Goal: Find specific page/section: Find specific page/section

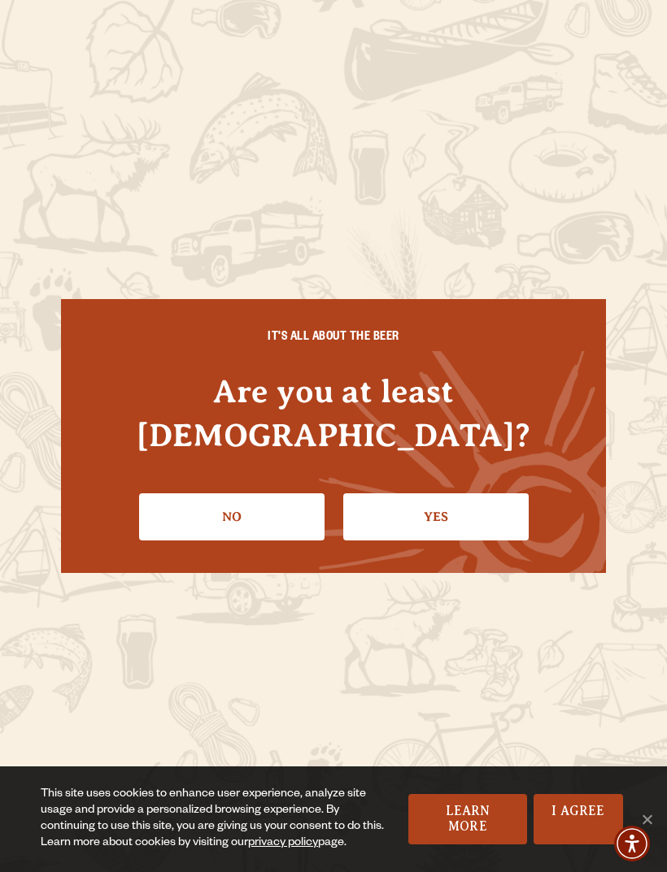
click at [432, 497] on link "Yes" at bounding box center [435, 516] width 185 height 47
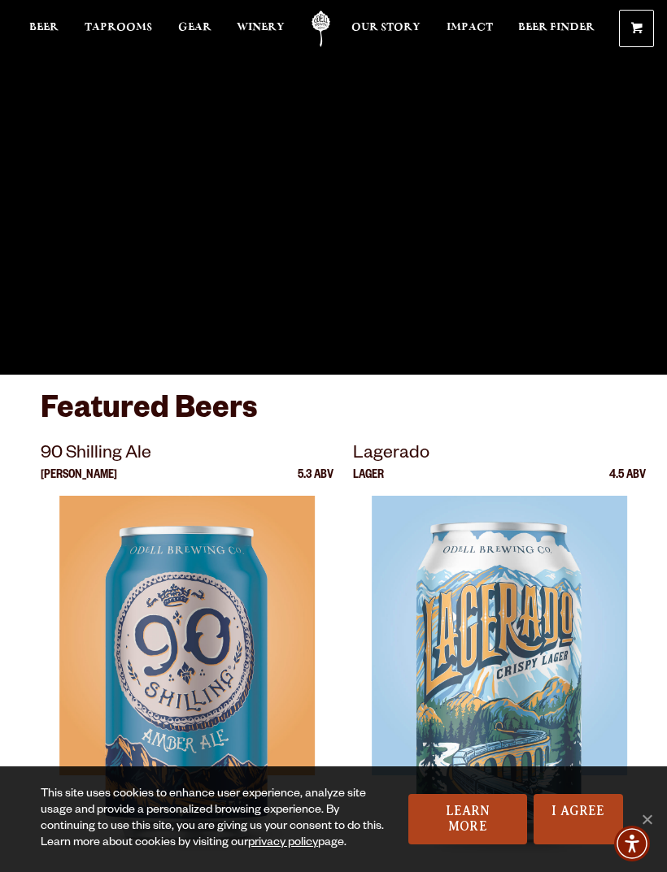
click at [576, 812] on link "I Agree" at bounding box center [577, 819] width 89 height 50
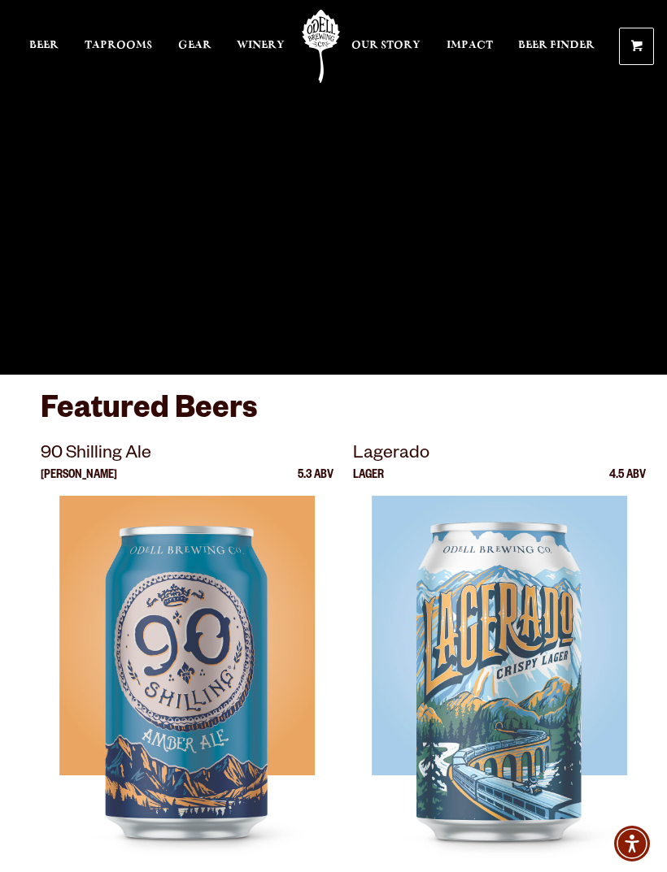
click at [41, 49] on span "Beer" at bounding box center [43, 45] width 29 height 13
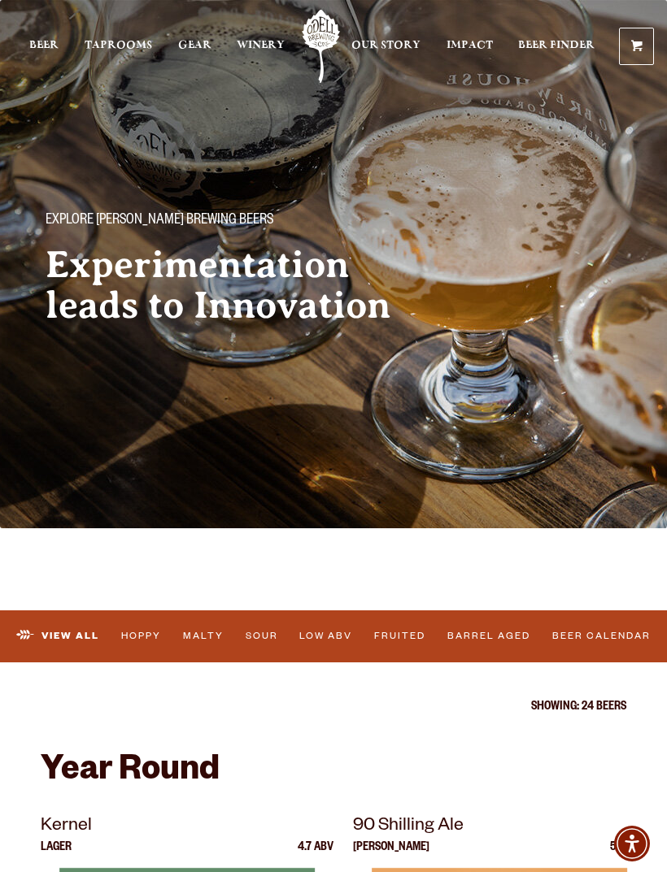
click at [447, 41] on span "Impact" at bounding box center [469, 45] width 46 height 13
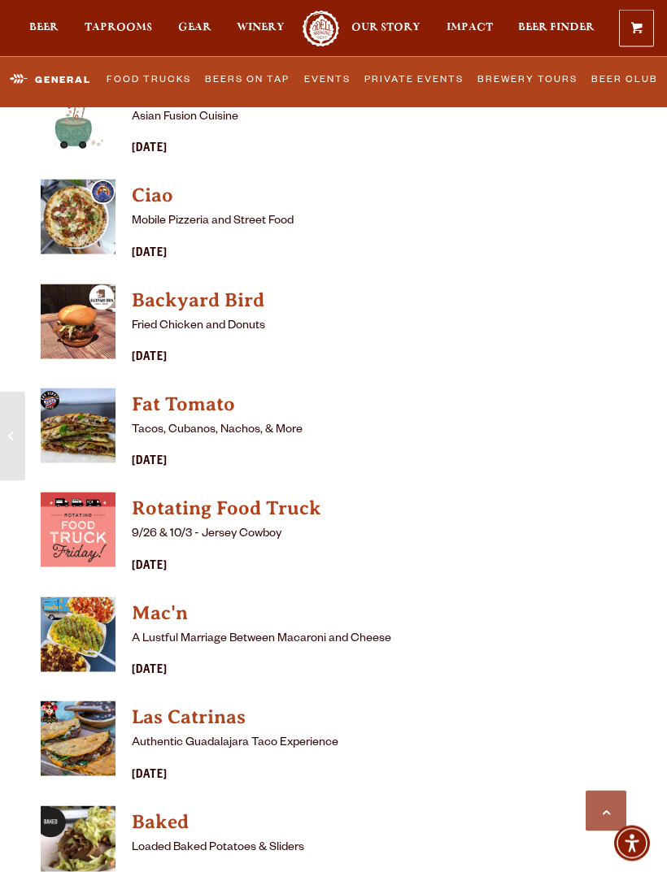
scroll to position [4791, 0]
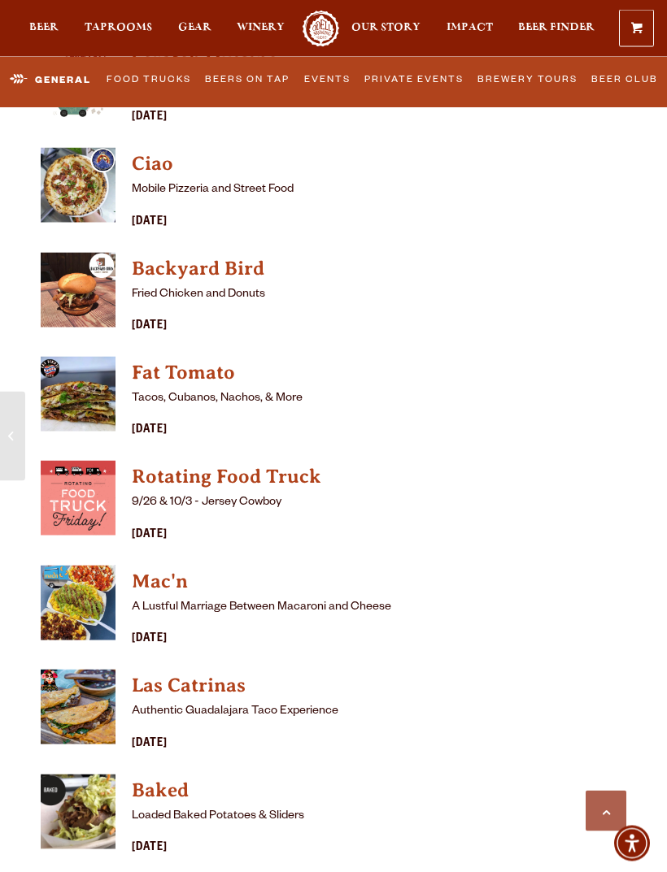
click at [184, 775] on link "Baked" at bounding box center [285, 791] width 306 height 33
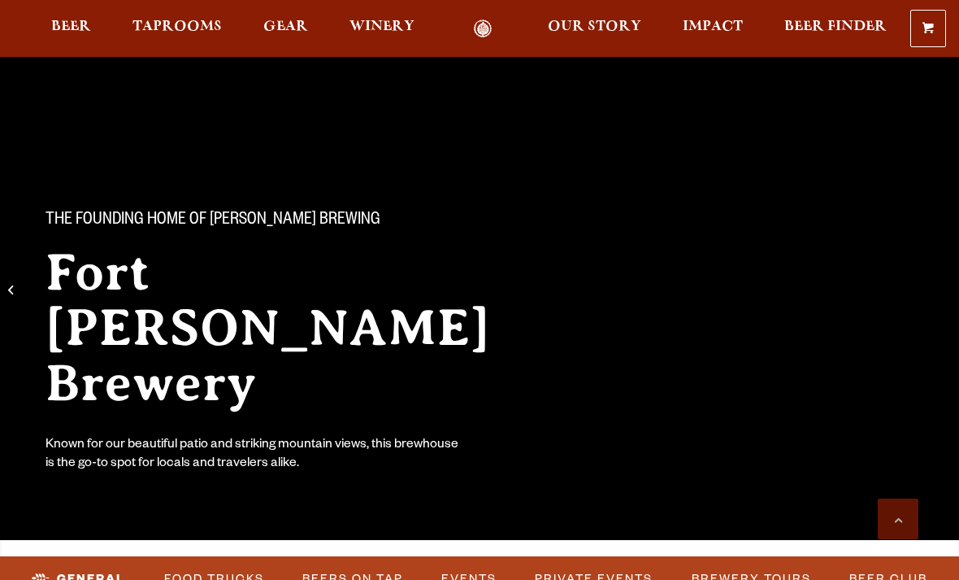
scroll to position [4139, 0]
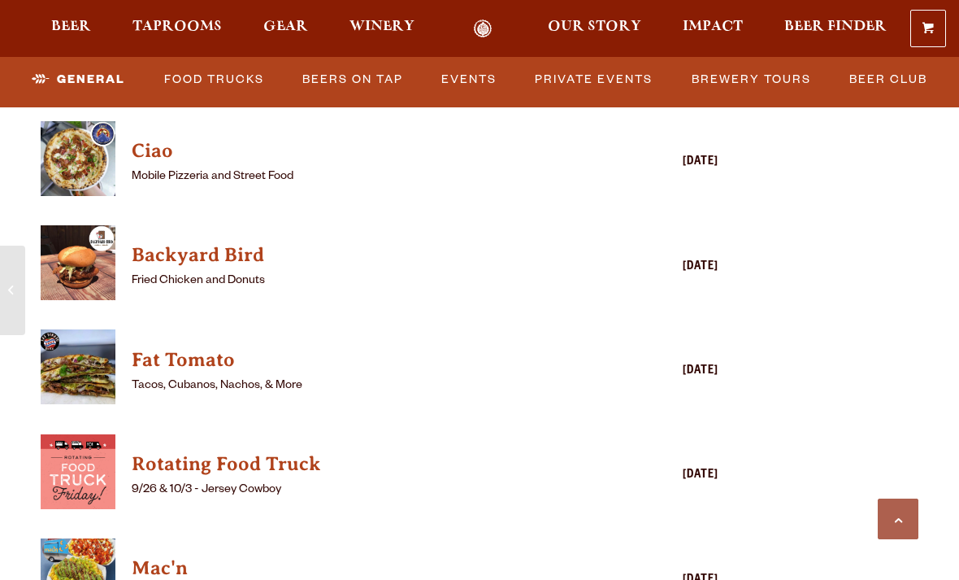
click at [802, 2] on div at bounding box center [479, 28] width 959 height 57
